Goal: Information Seeking & Learning: Learn about a topic

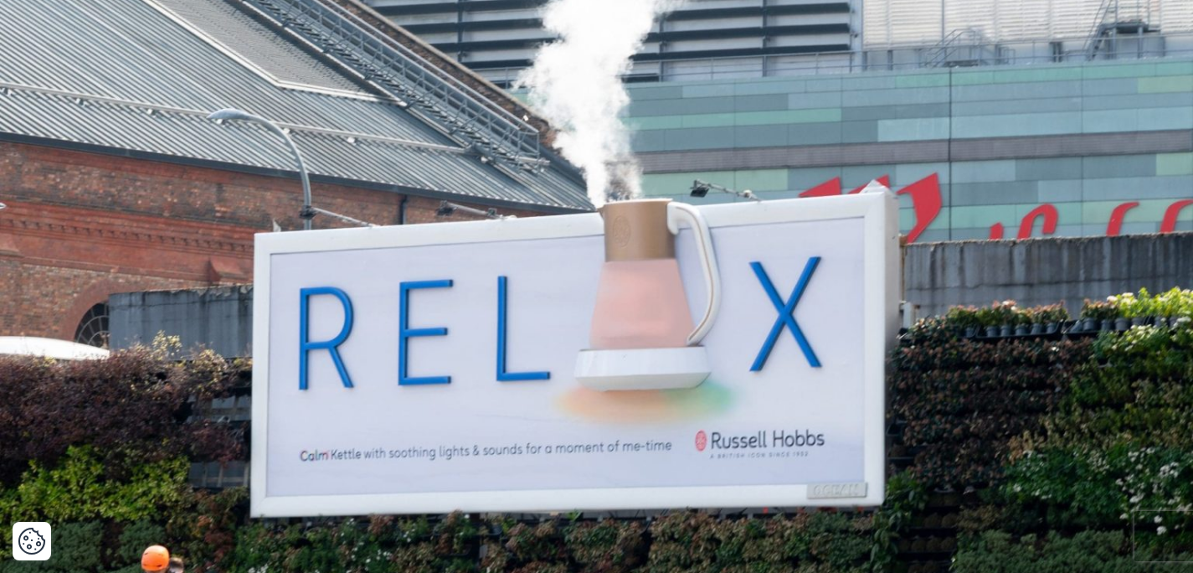
scroll to position [605, 0]
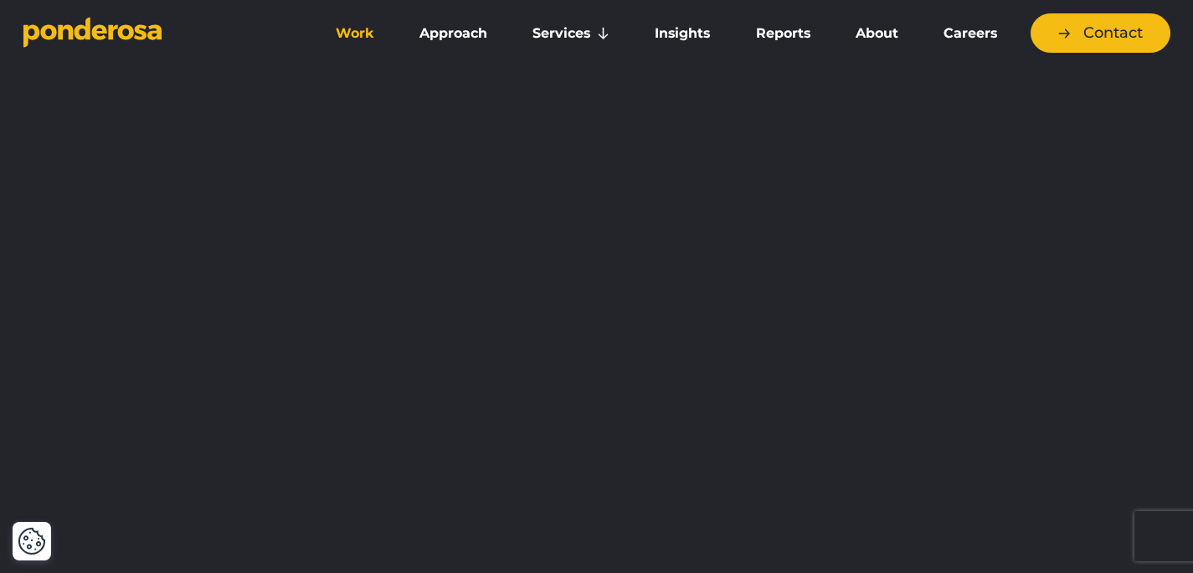
click at [355, 35] on link "Work" at bounding box center [354, 33] width 77 height 35
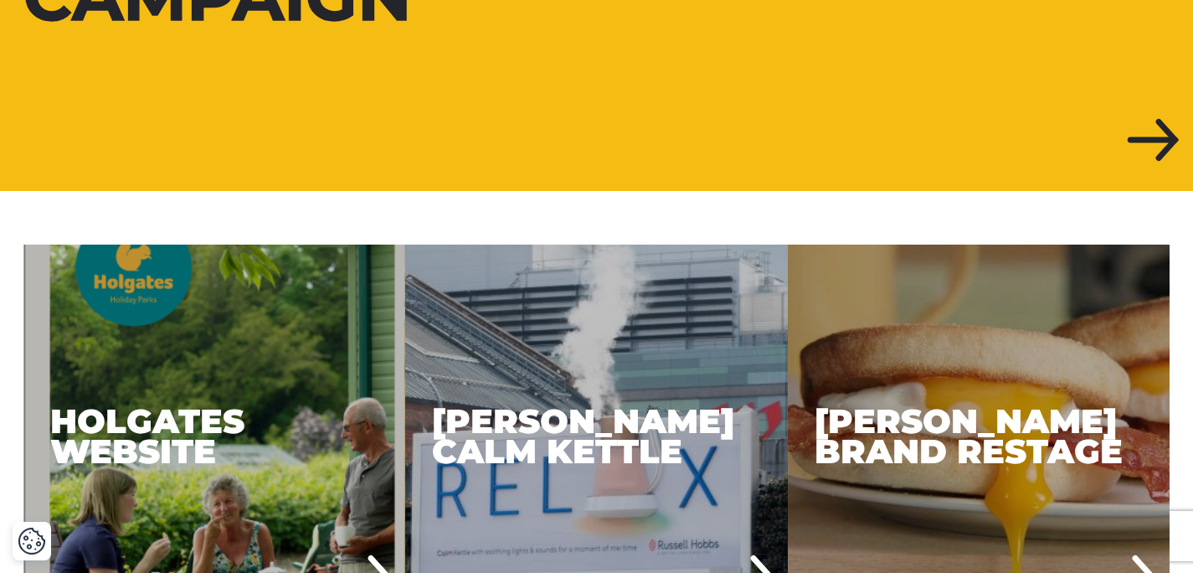
scroll to position [981, 0]
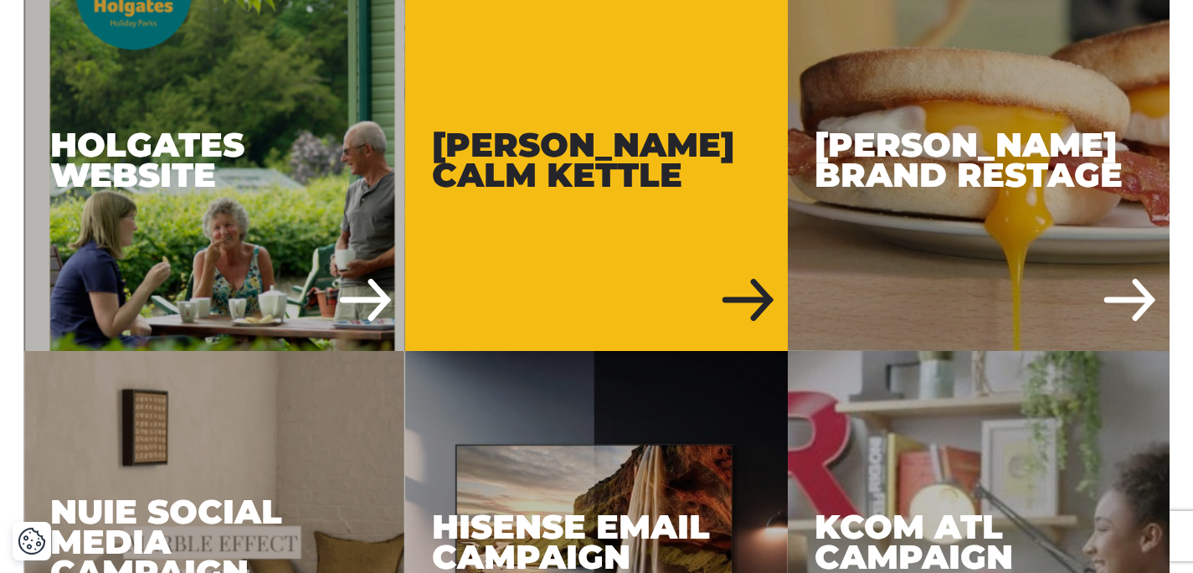
click at [618, 145] on div "[PERSON_NAME] Calm Kettle" at bounding box center [596, 159] width 383 height 383
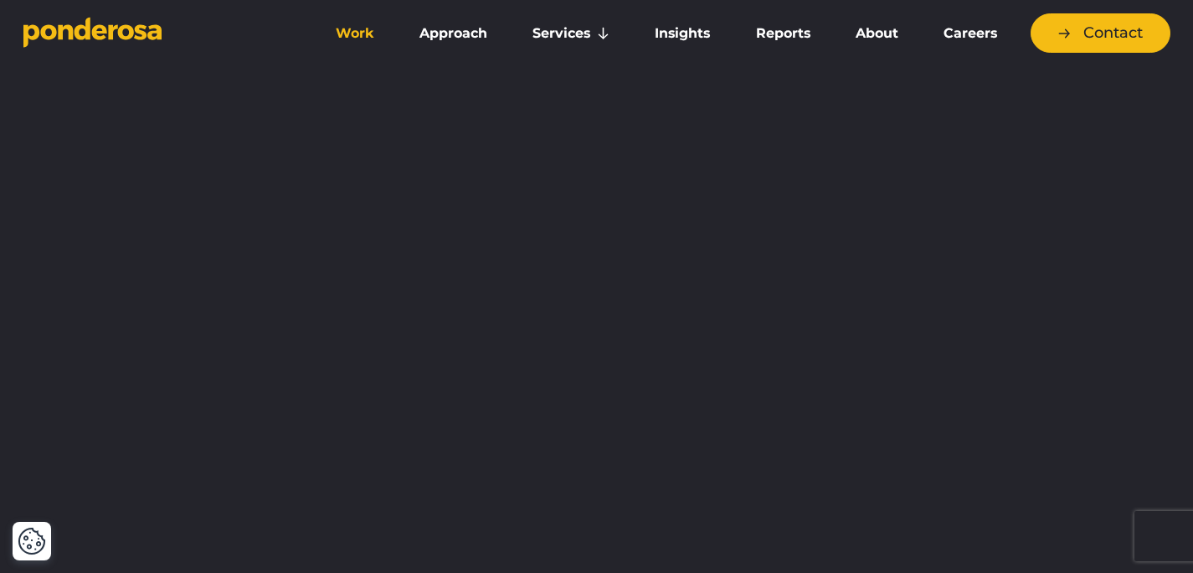
click at [367, 43] on link "Work" at bounding box center [354, 33] width 77 height 35
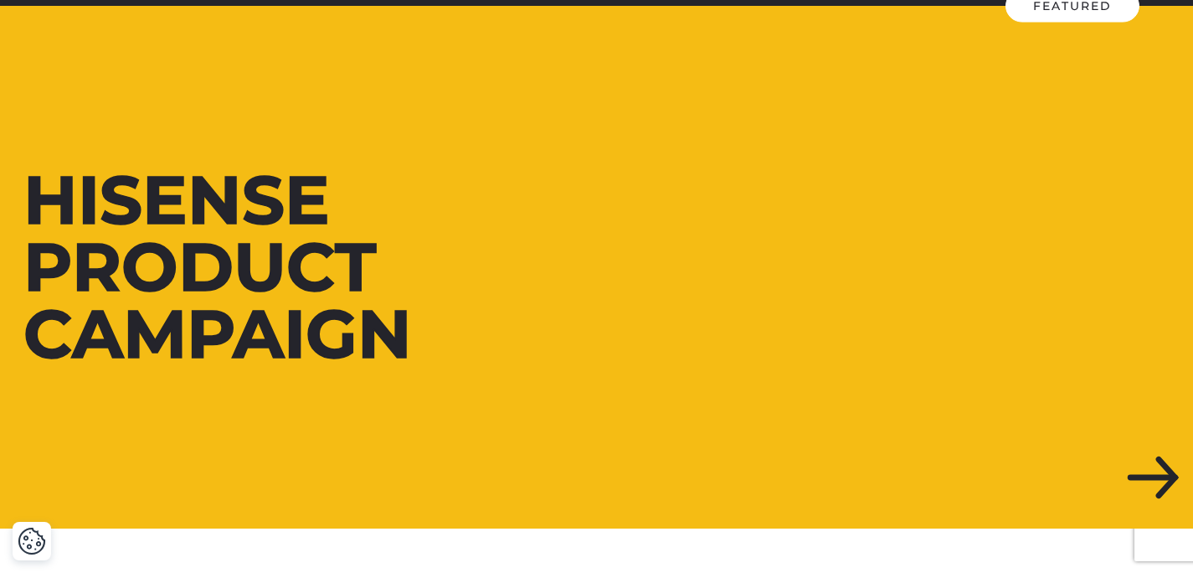
scroll to position [716, 0]
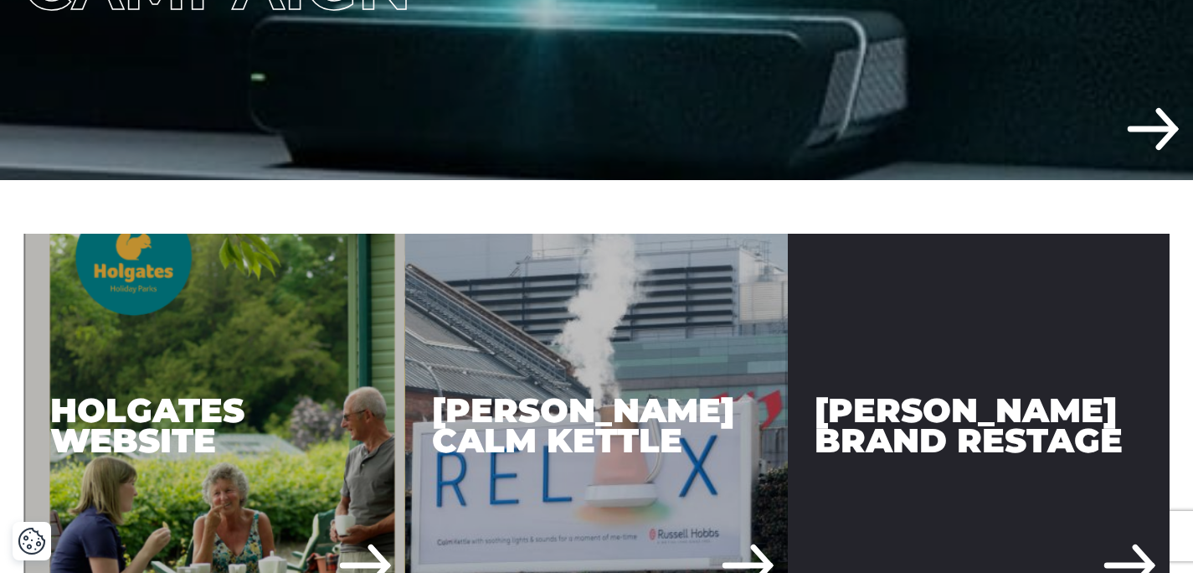
click at [956, 391] on div "[PERSON_NAME] Brand Restage" at bounding box center [979, 425] width 383 height 383
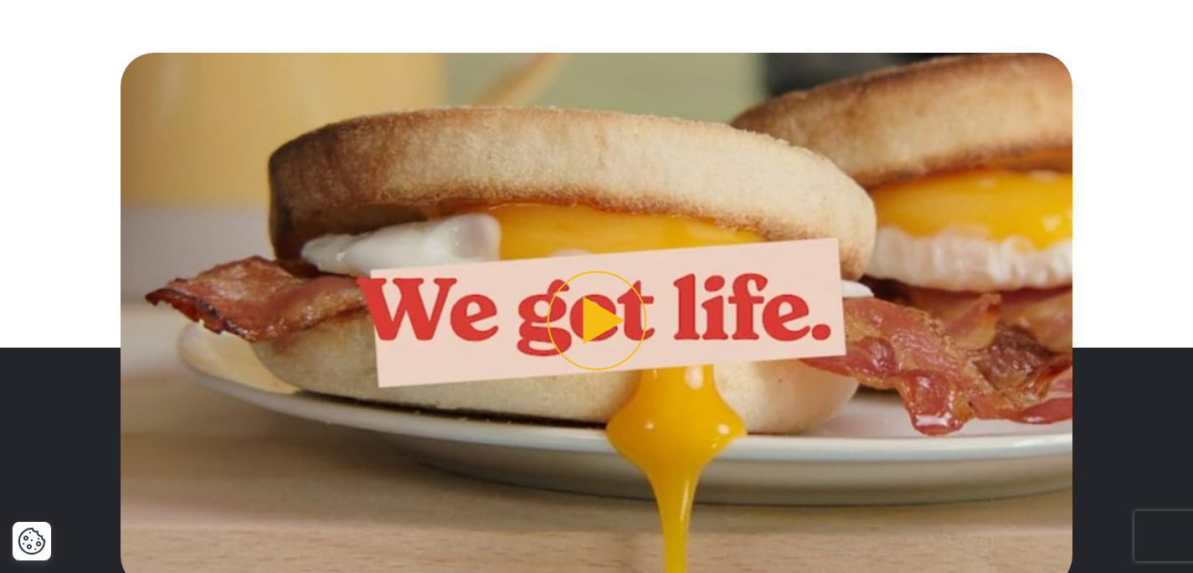
scroll to position [624, 0]
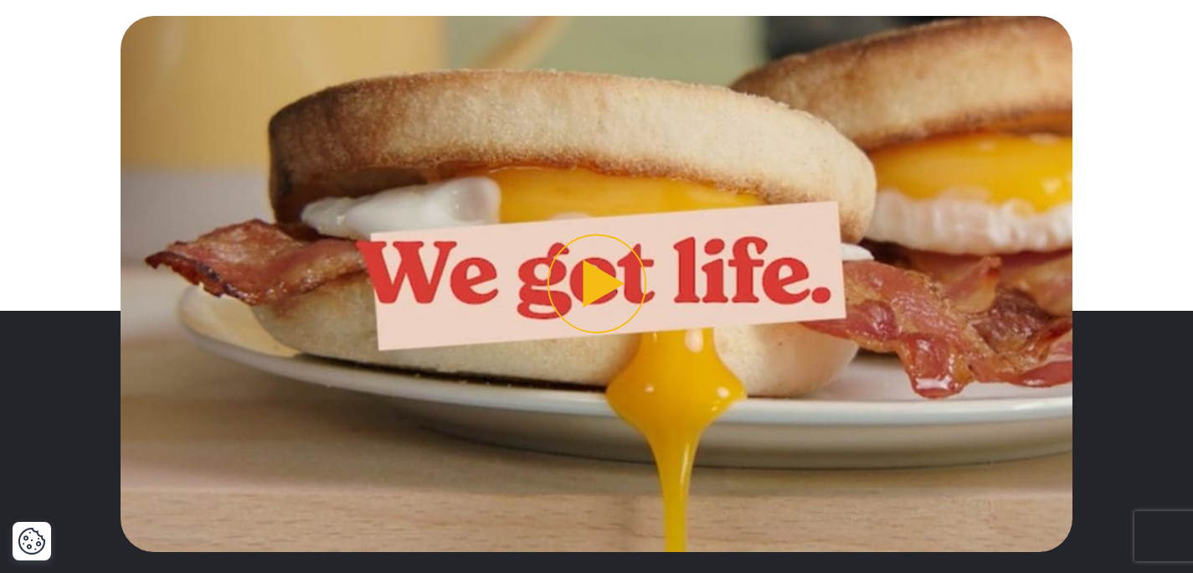
click at [713, 278] on img "Play video" at bounding box center [597, 283] width 952 height 535
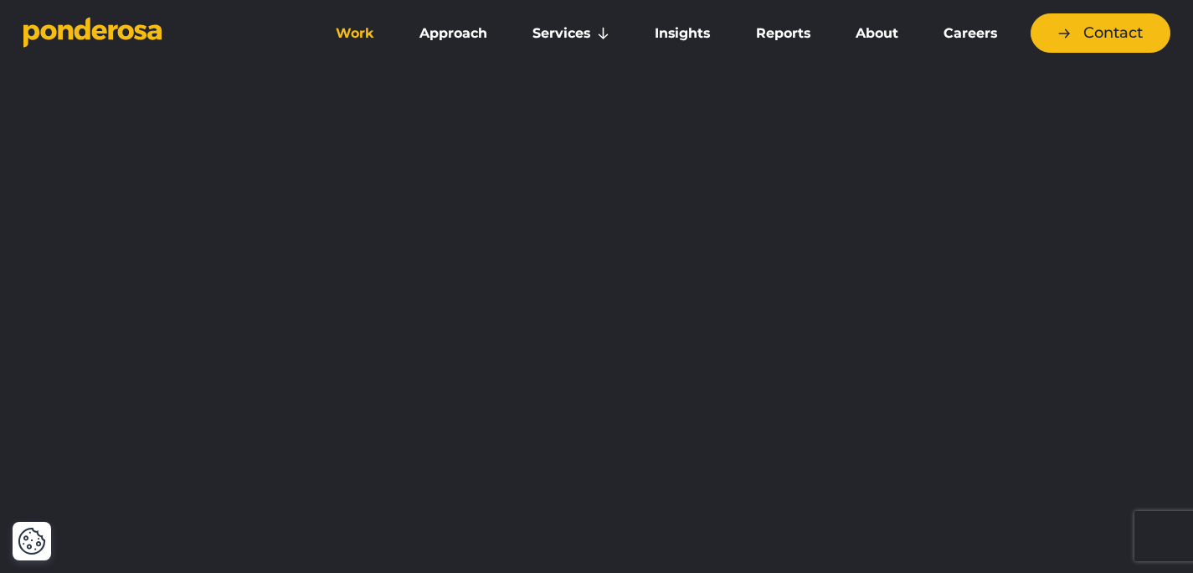
click at [334, 42] on link "Work" at bounding box center [354, 33] width 77 height 35
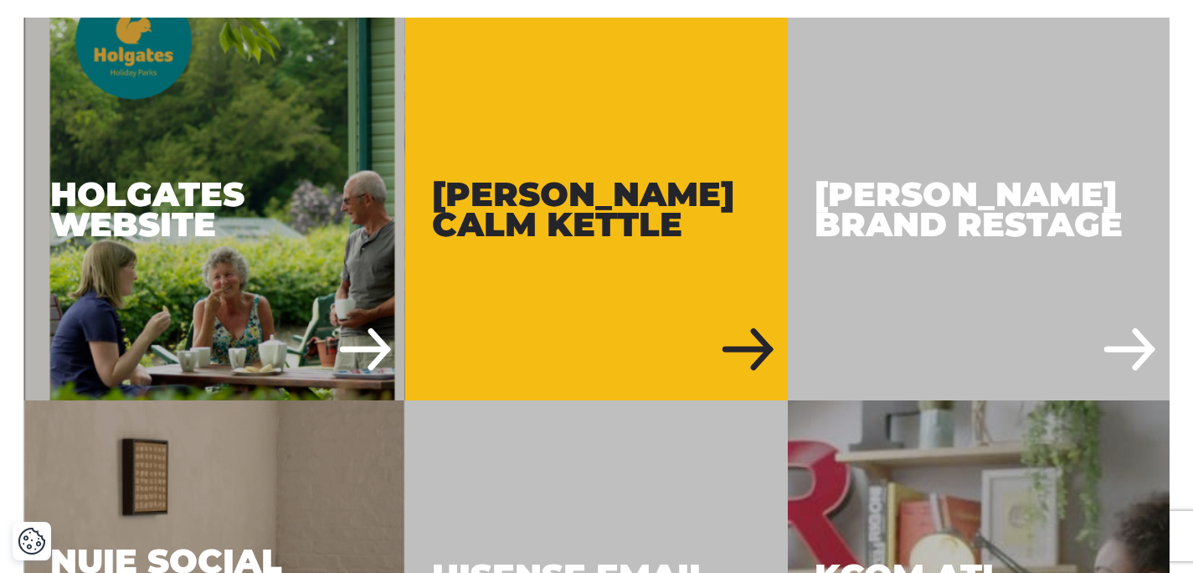
scroll to position [933, 0]
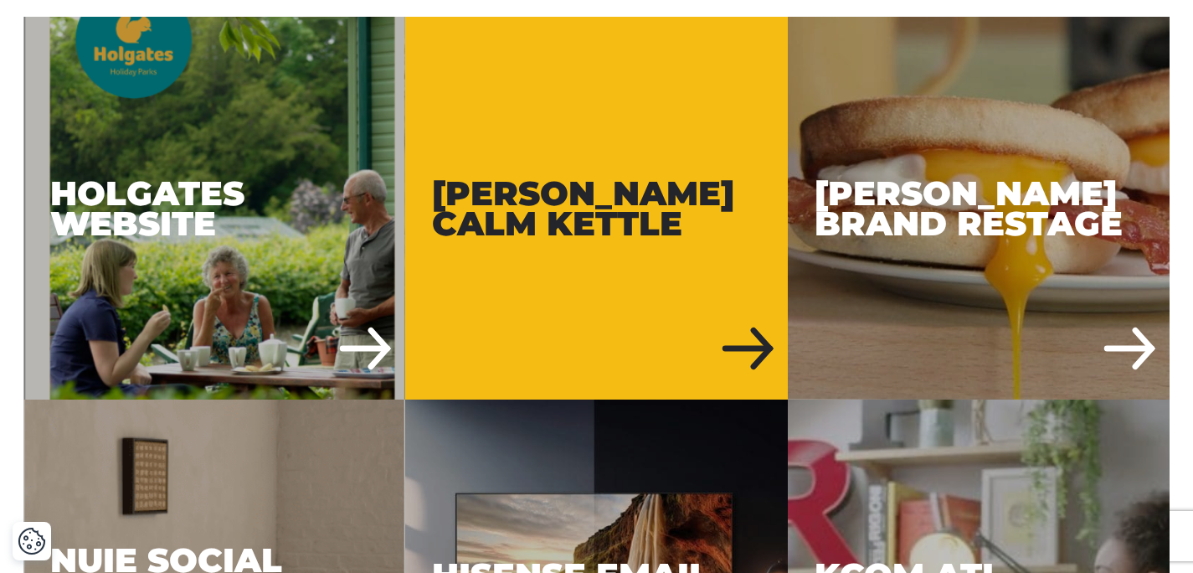
click at [661, 180] on div "[PERSON_NAME] Calm Kettle" at bounding box center [596, 208] width 383 height 383
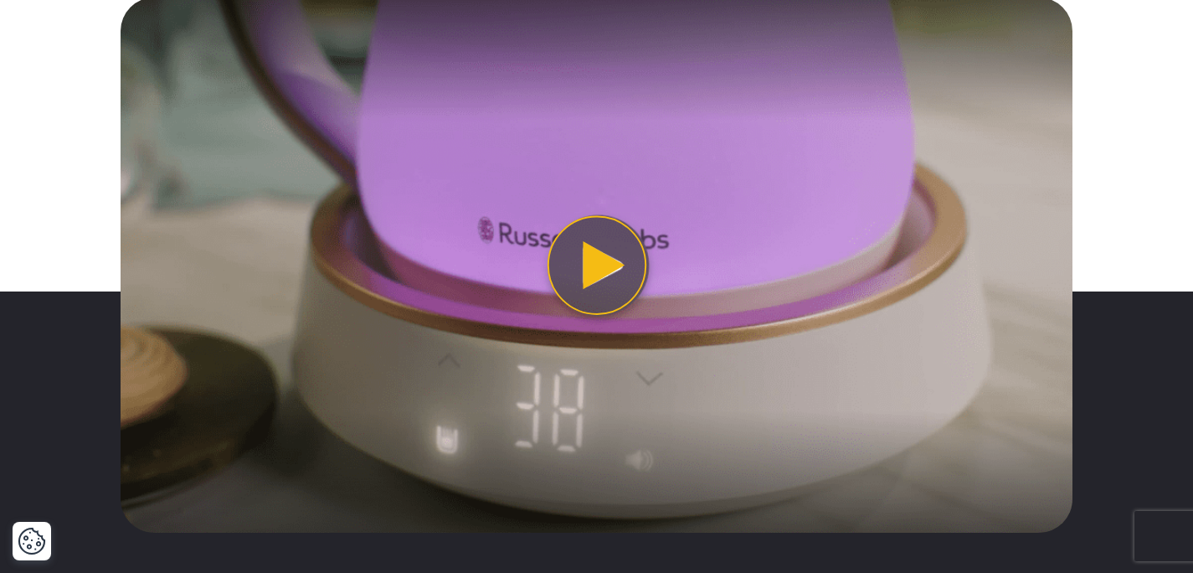
scroll to position [2078, 0]
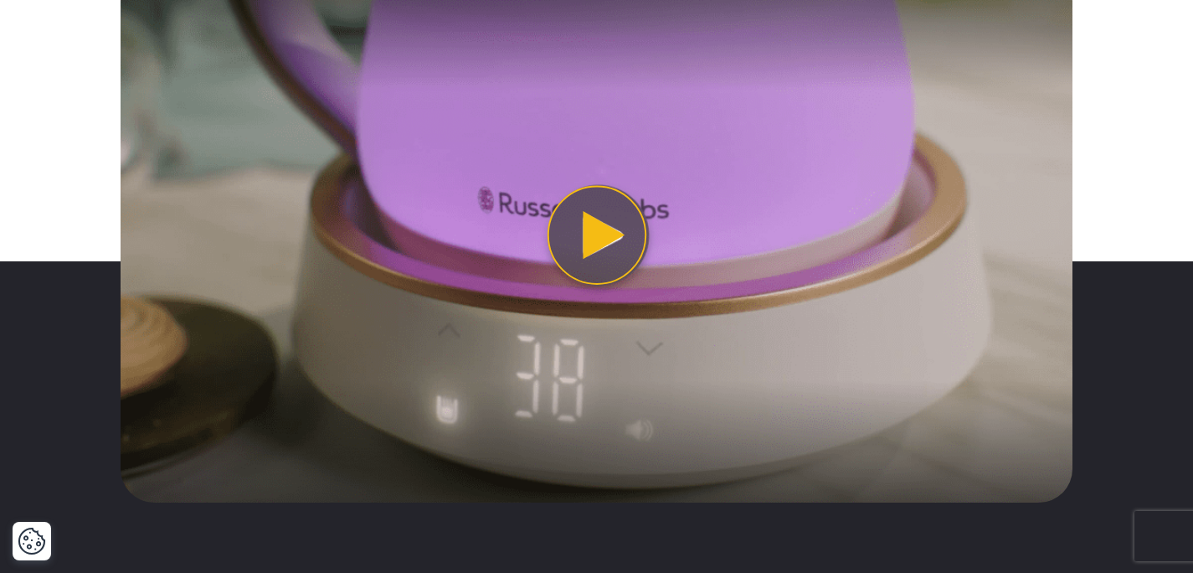
click at [588, 237] on button "Play video" at bounding box center [597, 234] width 952 height 535
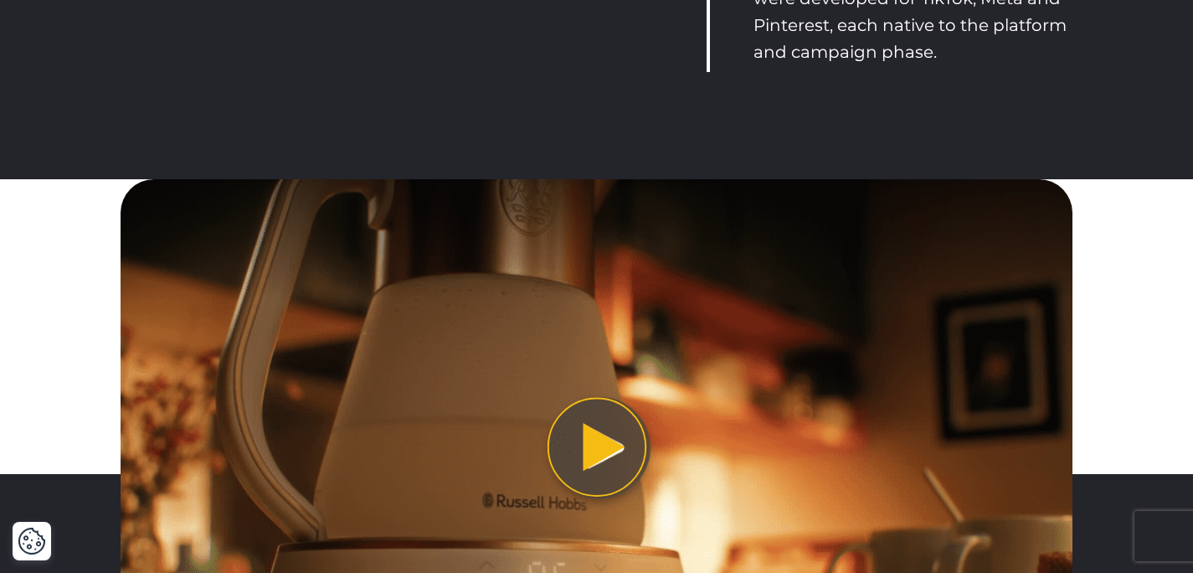
scroll to position [3755, 0]
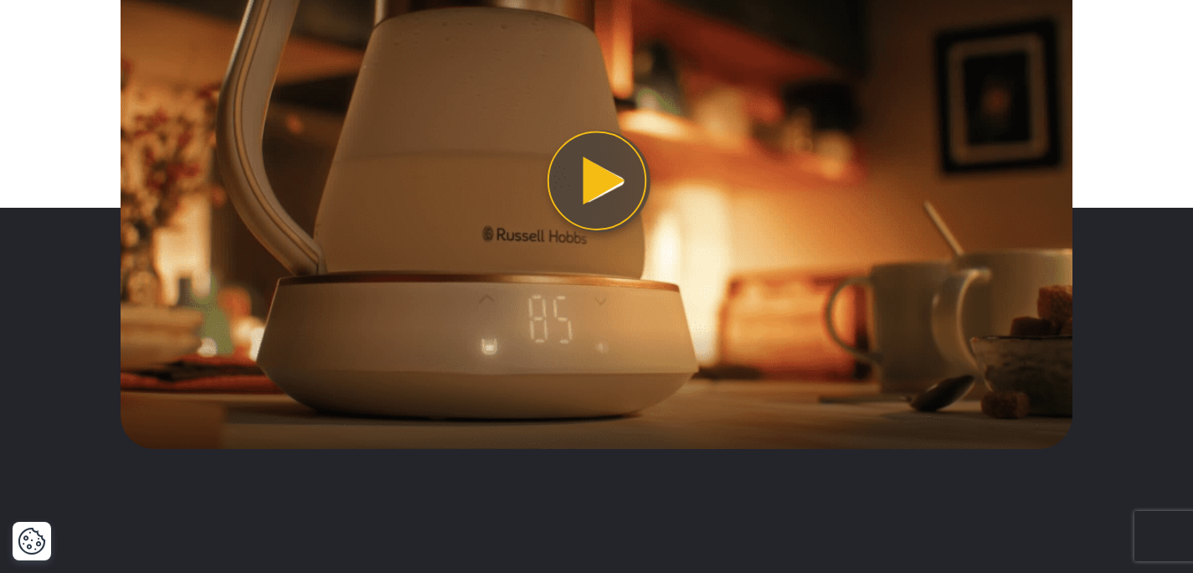
click at [600, 183] on button "Play video" at bounding box center [597, 180] width 952 height 535
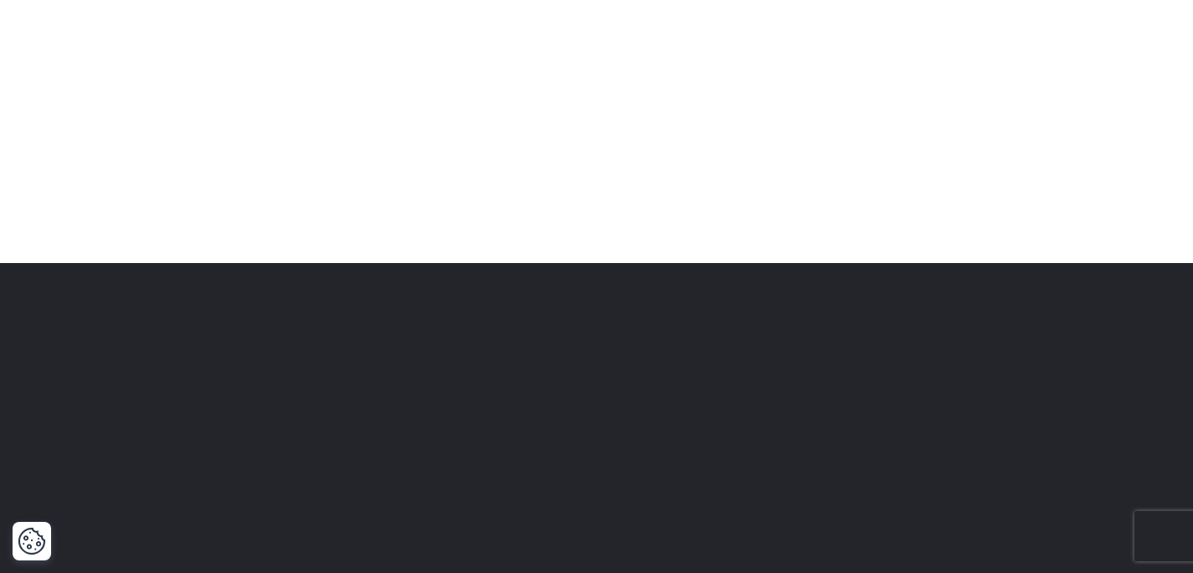
scroll to position [3699, 0]
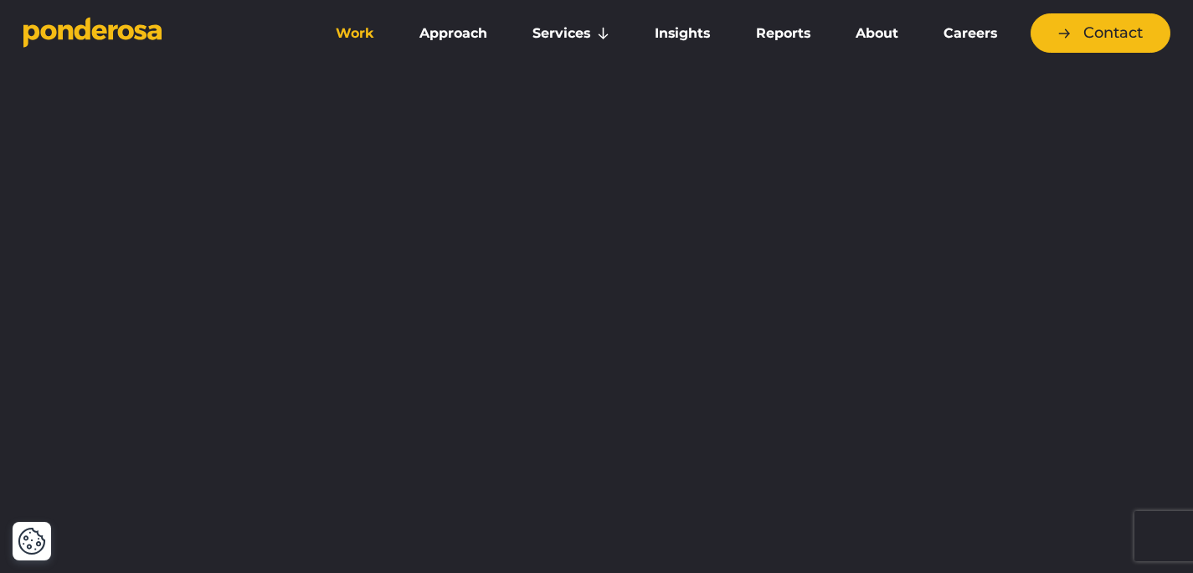
click at [369, 33] on link "Work" at bounding box center [354, 33] width 77 height 35
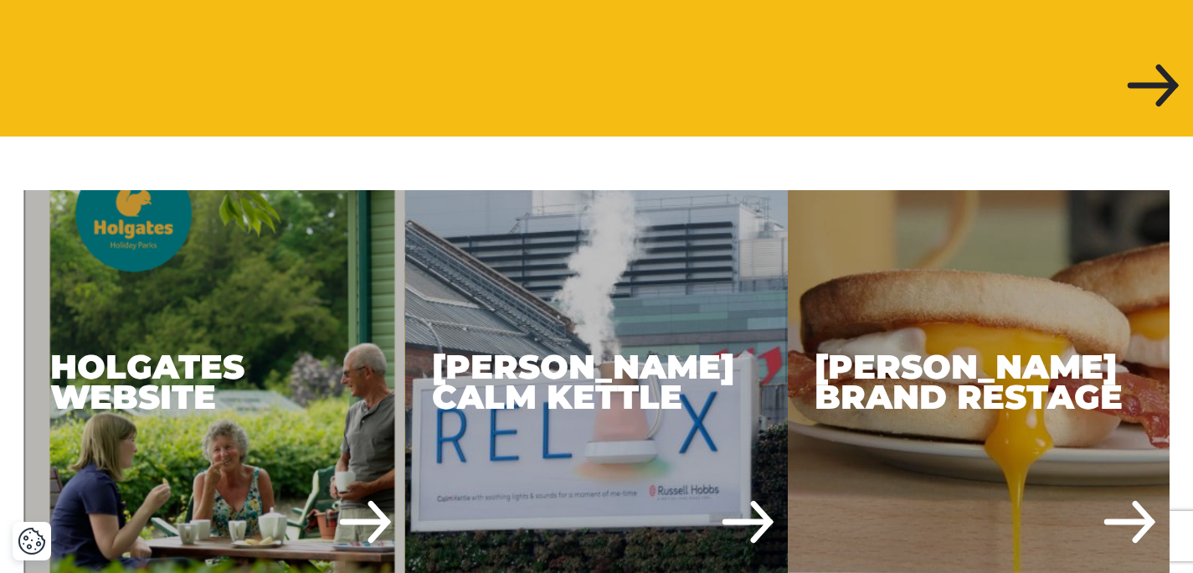
scroll to position [971, 0]
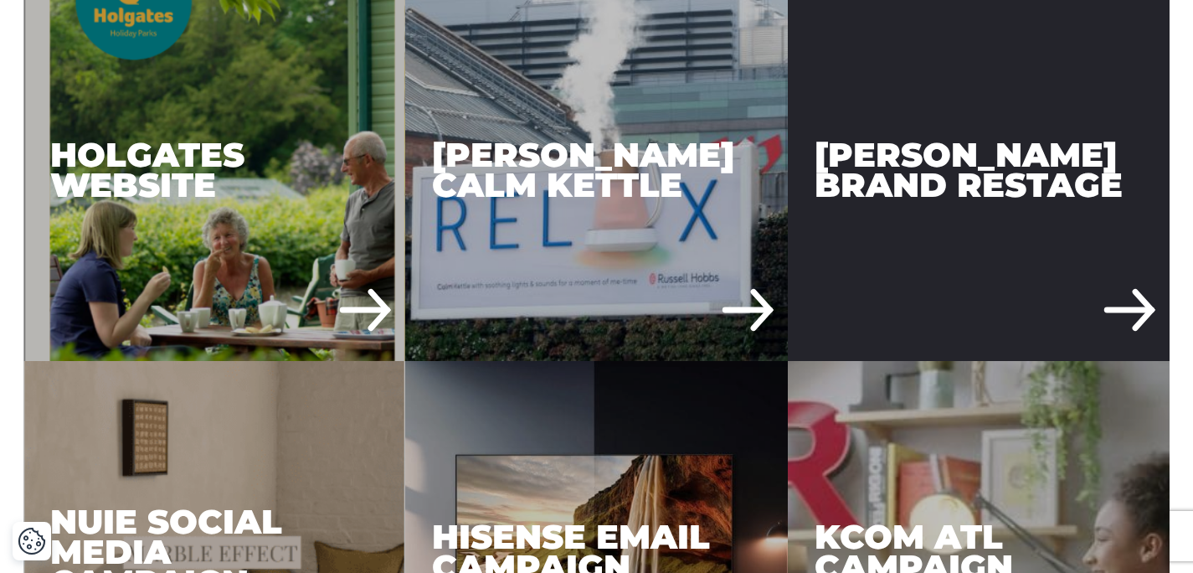
click at [954, 159] on div "[PERSON_NAME] Brand Restage" at bounding box center [979, 169] width 383 height 383
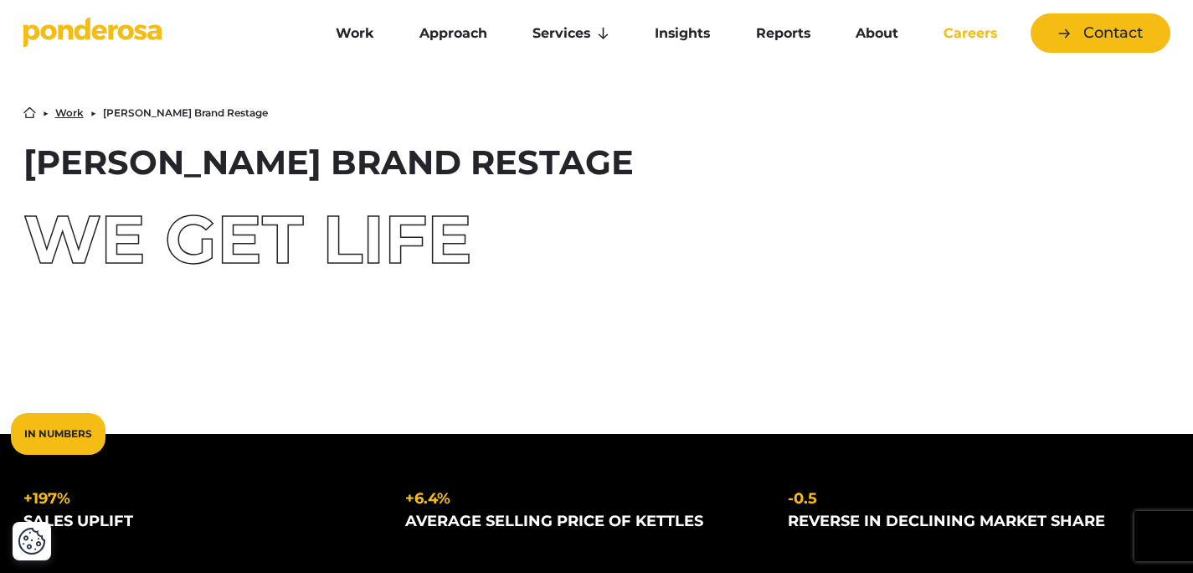
click at [985, 28] on link "Careers" at bounding box center [970, 33] width 92 height 35
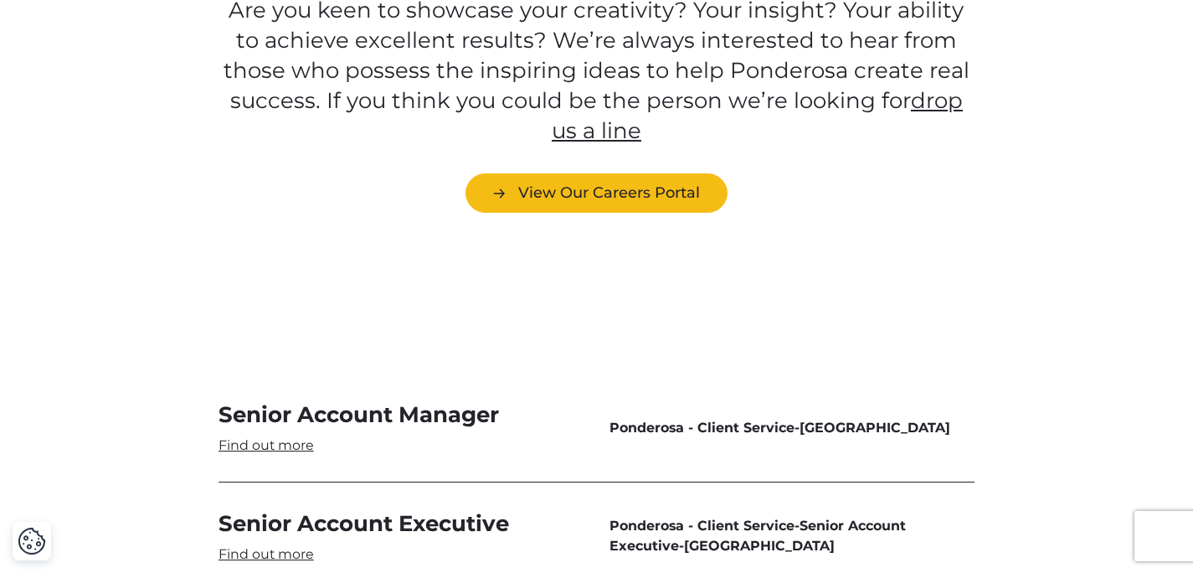
scroll to position [4562, 0]
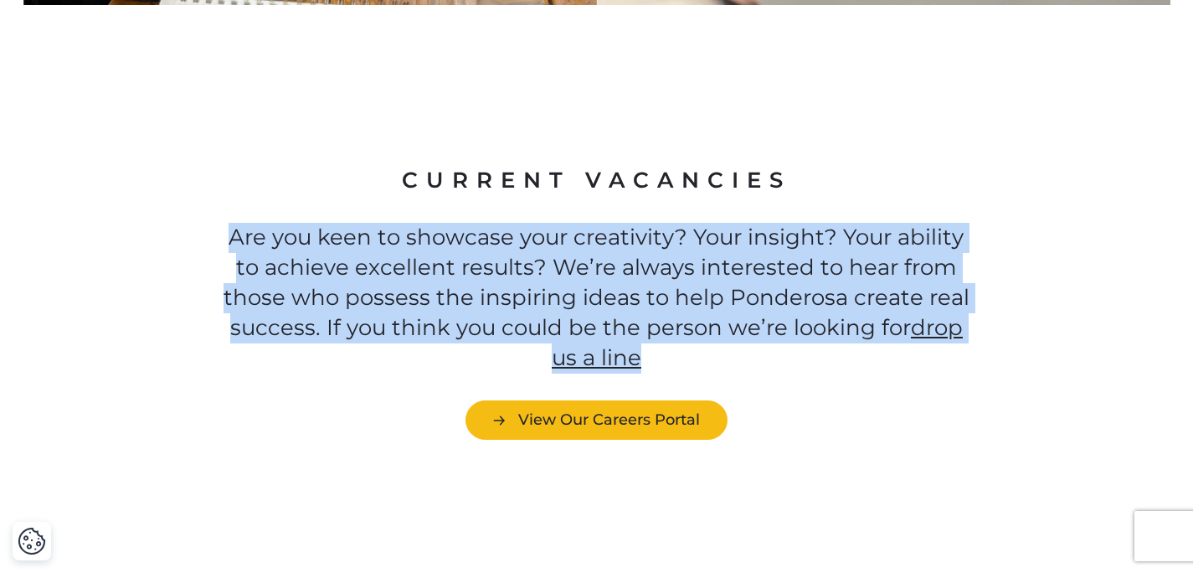
drag, startPoint x: 224, startPoint y: 183, endPoint x: 728, endPoint y: 299, distance: 517.3
click at [733, 302] on p "Are you keen to showcase your creativity? Your insight? Your ability to achieve…" at bounding box center [597, 298] width 756 height 151
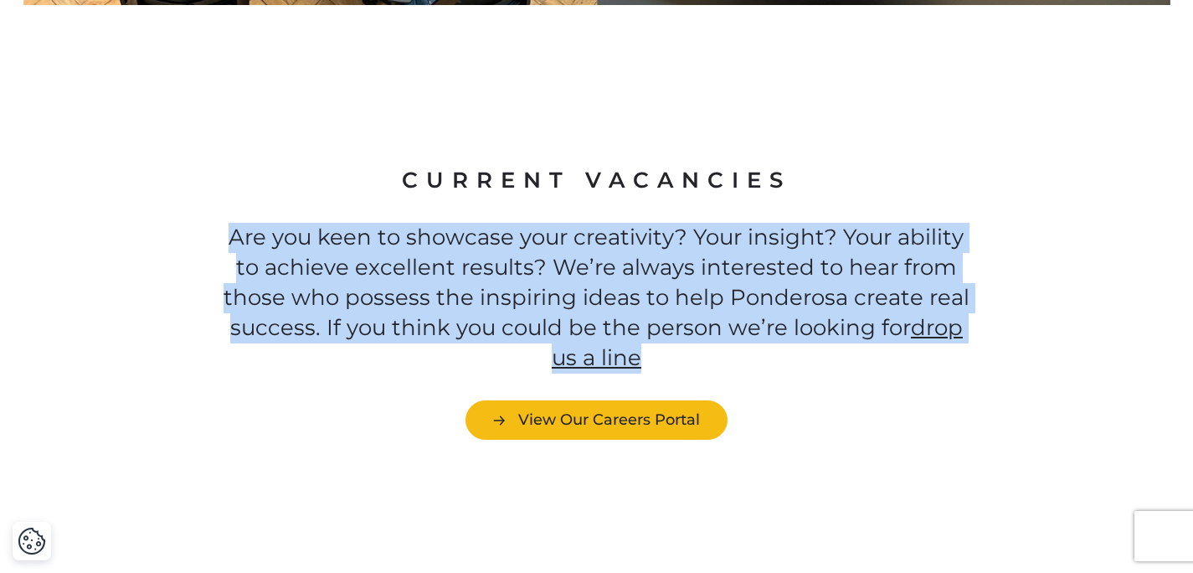
copy p "Are you keen to showcase your creativity? Your insight? Your ability to achieve…"
